Goal: Information Seeking & Learning: Learn about a topic

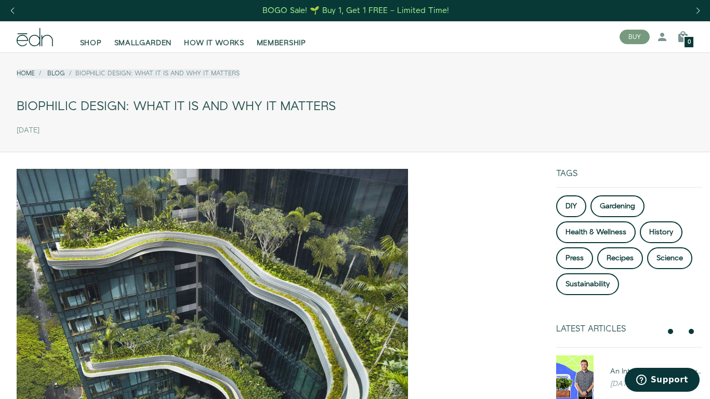
click at [355, 200] on img at bounding box center [212, 364] width 391 height 391
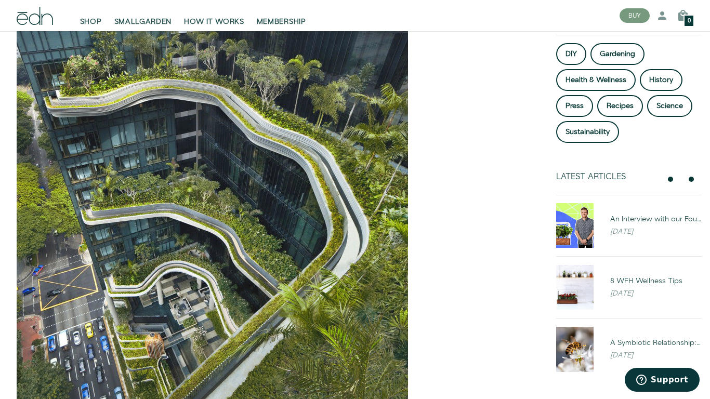
click at [355, 200] on img at bounding box center [212, 212] width 391 height 391
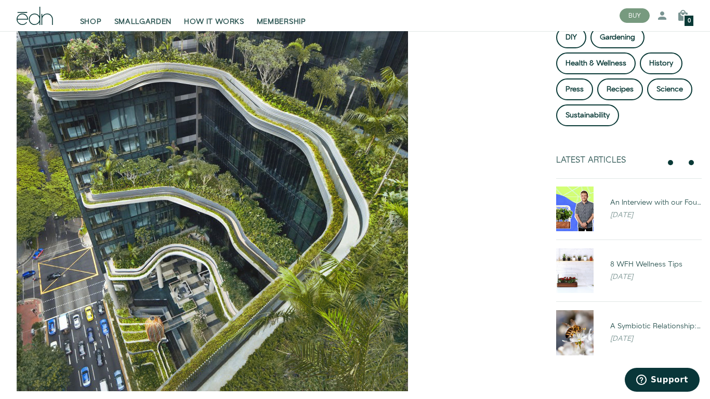
click at [355, 200] on img at bounding box center [212, 195] width 391 height 391
click at [282, 200] on img at bounding box center [212, 195] width 391 height 391
click at [274, 200] on img at bounding box center [212, 195] width 391 height 391
